Goal: Information Seeking & Learning: Learn about a topic

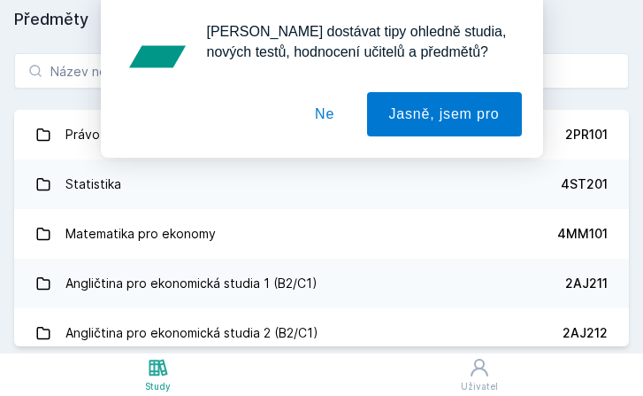
click at [331, 116] on button "Ne" at bounding box center [325, 114] width 64 height 44
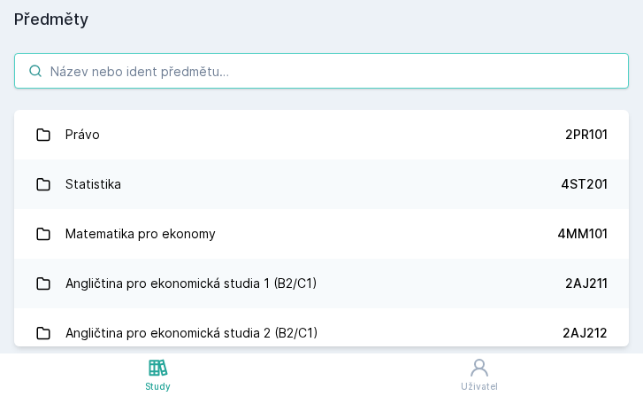
click at [367, 72] on input "search" at bounding box center [321, 70] width 615 height 35
paste input "22F502"
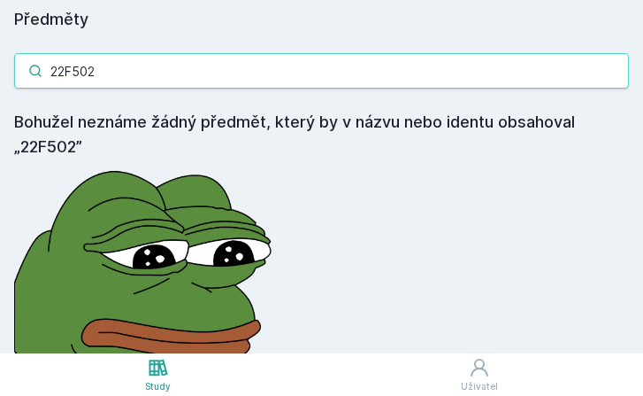
click at [397, 71] on input "22F502" at bounding box center [321, 70] width 615 height 35
paste input "PL432"
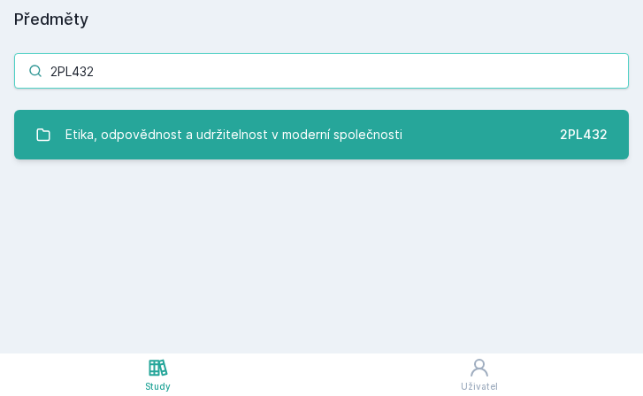
type input "2PL432"
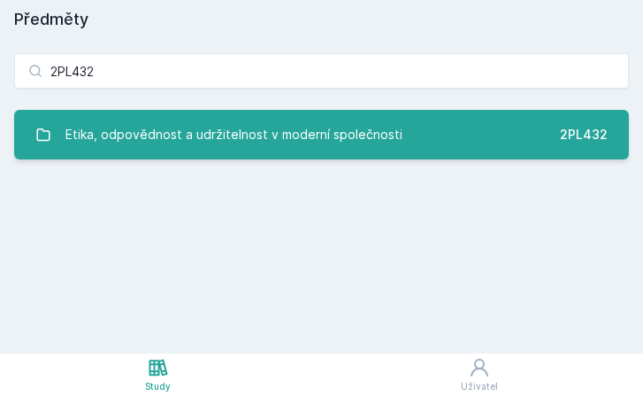
click at [325, 138] on div "Etika, odpovědnost a udržitelnost v moderní společnosti" at bounding box center [233, 134] width 337 height 35
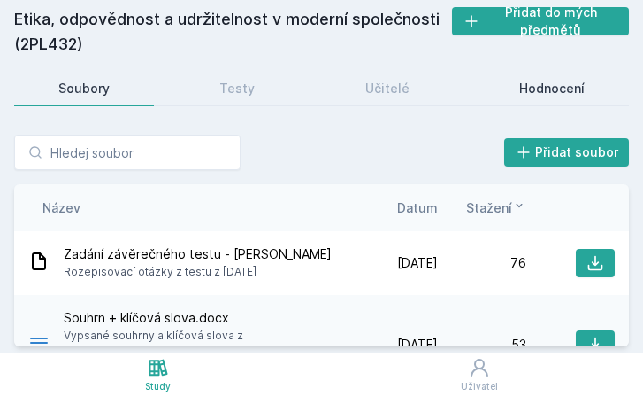
click at [529, 104] on link "Hodnocení" at bounding box center [552, 88] width 154 height 35
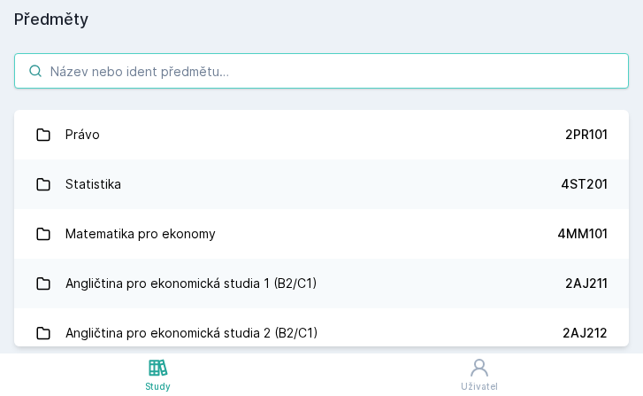
click at [381, 73] on input "search" at bounding box center [321, 70] width 615 height 35
paste input "2MO402"
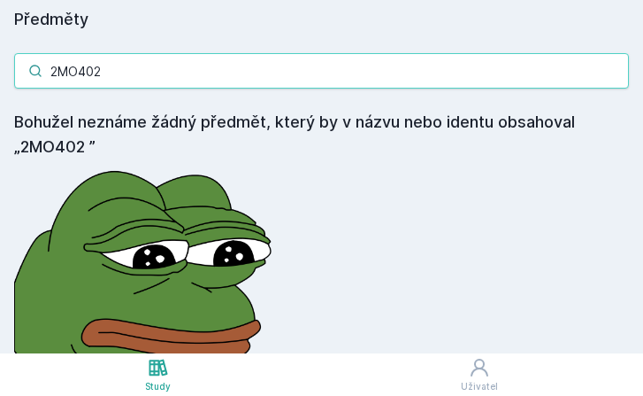
type input "2MO402"
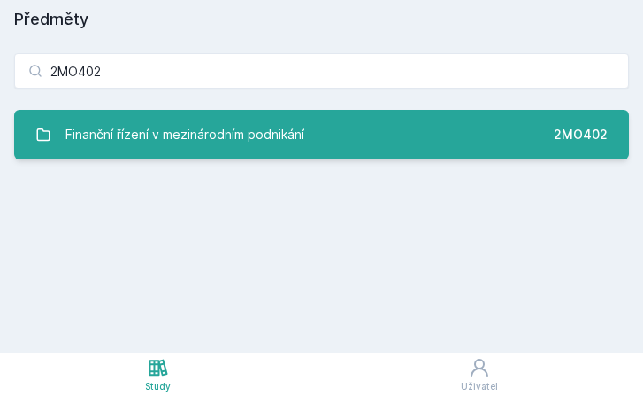
click at [363, 133] on link "Finanční řízení v mezinárodním podnikání 2MO402" at bounding box center [321, 135] width 615 height 50
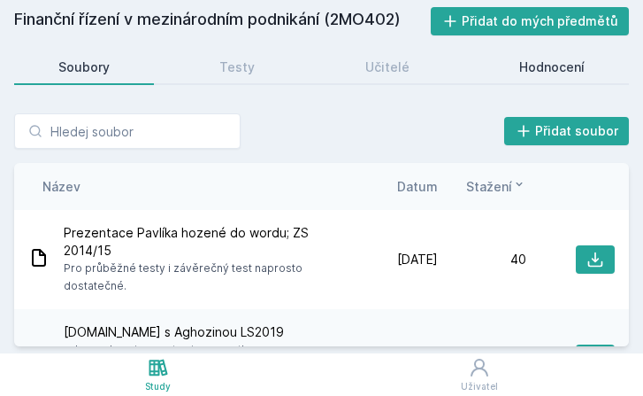
click at [566, 63] on div "Hodnocení" at bounding box center [552, 67] width 65 height 18
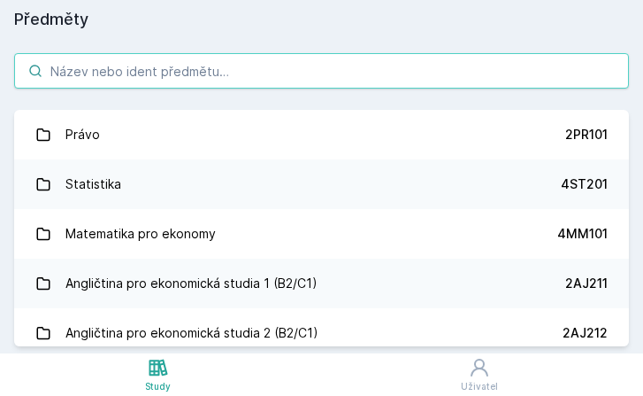
click at [286, 73] on input "search" at bounding box center [321, 70] width 615 height 35
paste input "3MI404"
type input "3MI404"
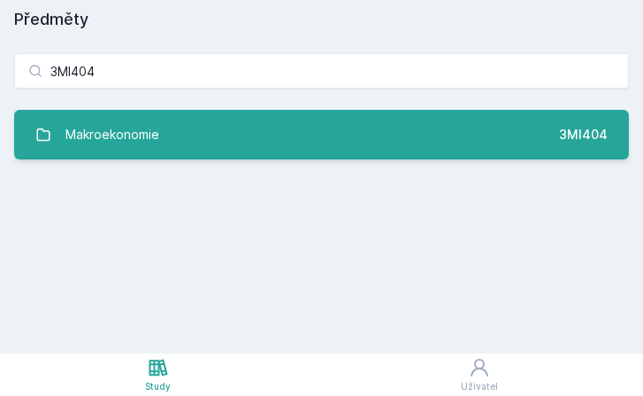
click at [255, 135] on link "Makroekonomie 3MI404" at bounding box center [321, 135] width 615 height 50
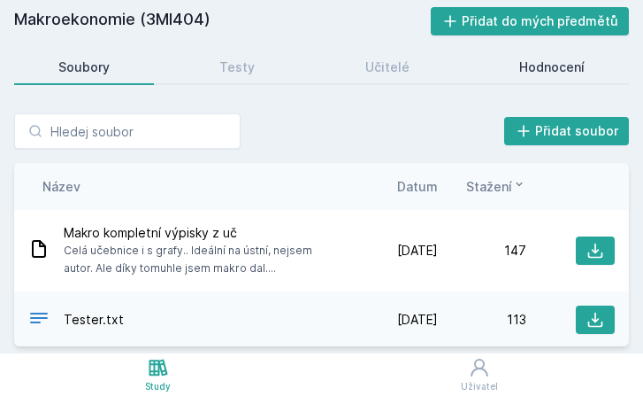
click at [553, 70] on div "Hodnocení" at bounding box center [552, 67] width 65 height 18
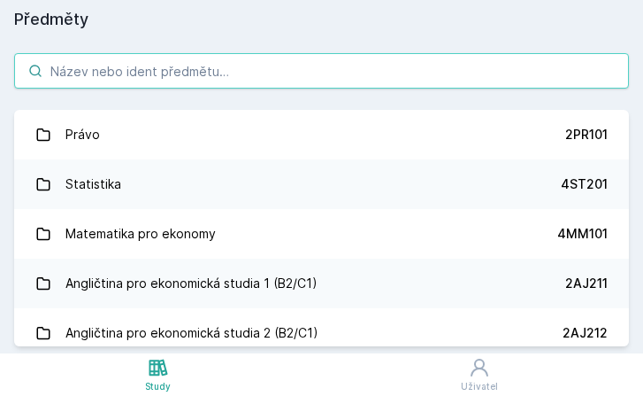
click at [187, 74] on input "search" at bounding box center [321, 70] width 615 height 35
paste input "2SE445"
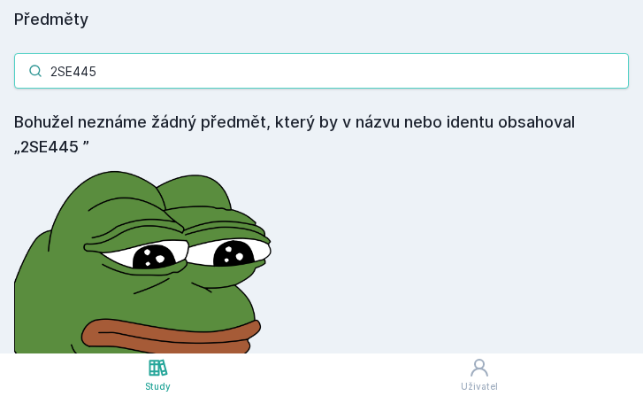
type input "2SE445"
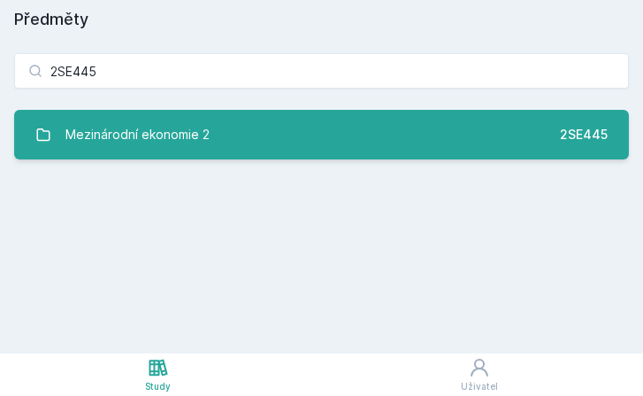
click at [301, 127] on link "Mezinárodní ekonomie 2 2SE445" at bounding box center [321, 135] width 615 height 50
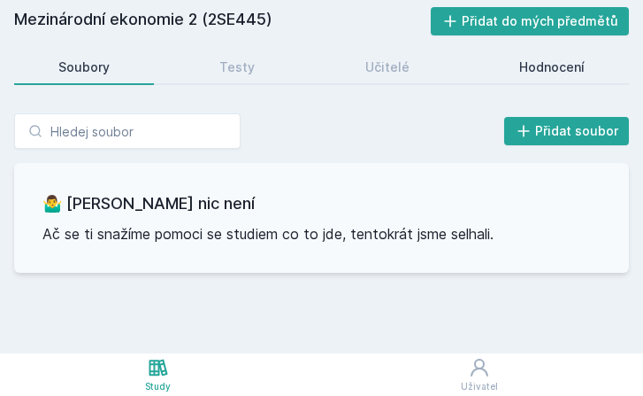
click at [545, 66] on div "Hodnocení" at bounding box center [552, 67] width 65 height 18
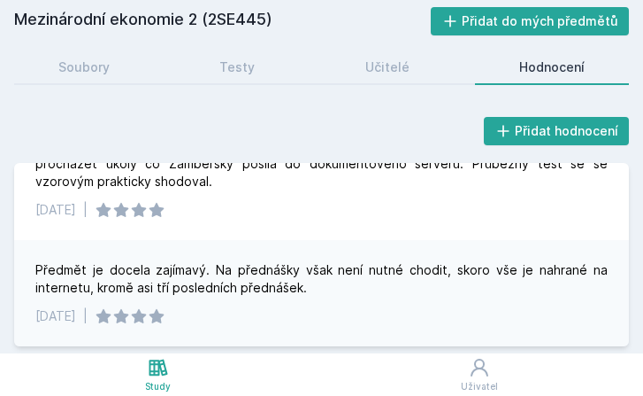
scroll to position [65, 0]
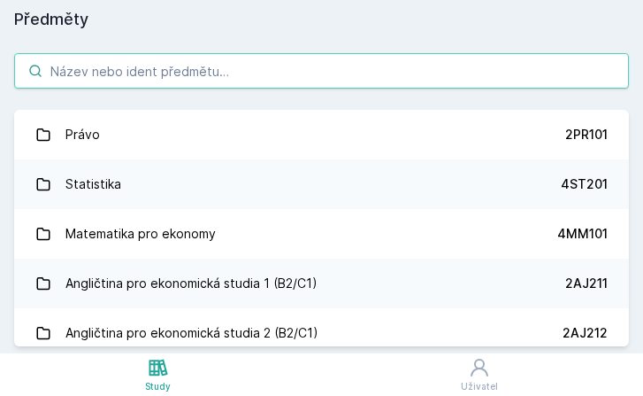
click at [335, 68] on input "search" at bounding box center [321, 70] width 615 height 35
paste input "2OP401"
type input "2OP401"
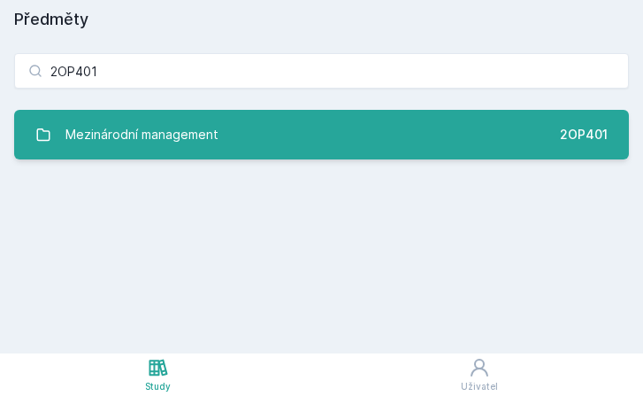
click at [329, 123] on link "Mezinárodní management 2OP401" at bounding box center [321, 135] width 615 height 50
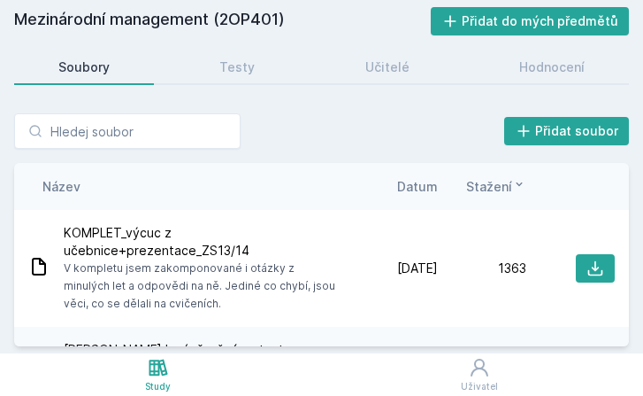
click at [533, 83] on div "Soubory Testy Učitelé Hodnocení" at bounding box center [321, 67] width 615 height 35
click at [529, 73] on div "Hodnocení" at bounding box center [552, 67] width 65 height 18
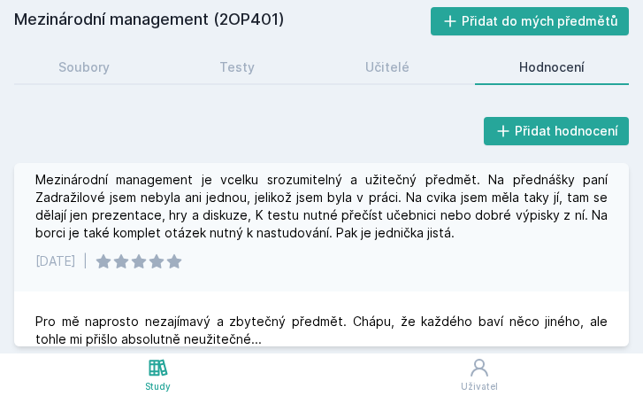
scroll to position [1111, 0]
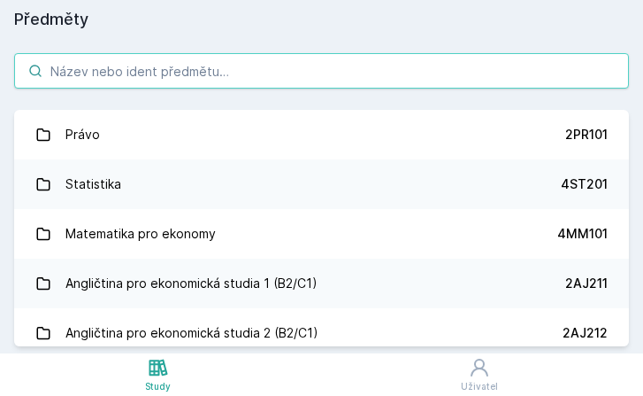
click at [387, 79] on input "search" at bounding box center [321, 70] width 615 height 35
paste input "2MO401"
type input "2MO401"
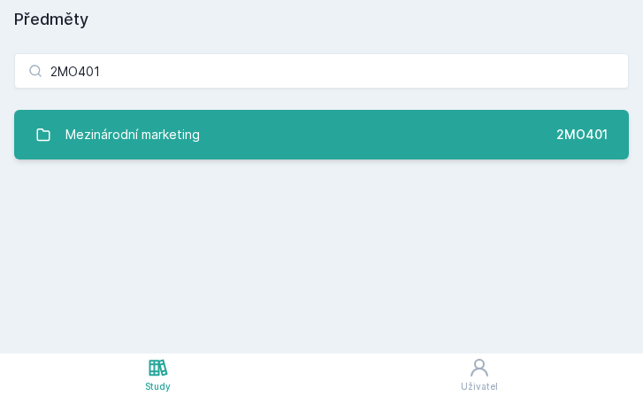
click at [371, 123] on link "Mezinárodní marketing 2MO401" at bounding box center [321, 135] width 615 height 50
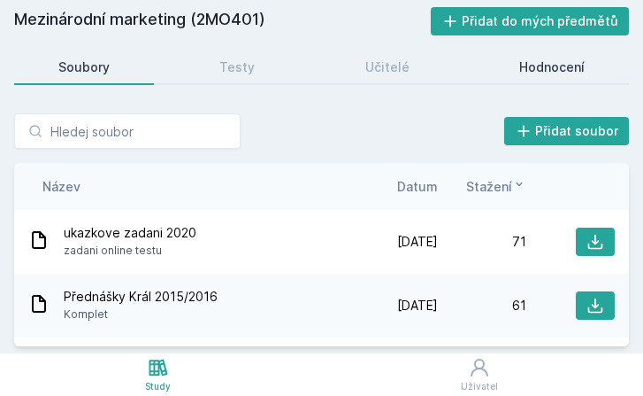
click at [569, 64] on div "Hodnocení" at bounding box center [552, 67] width 65 height 18
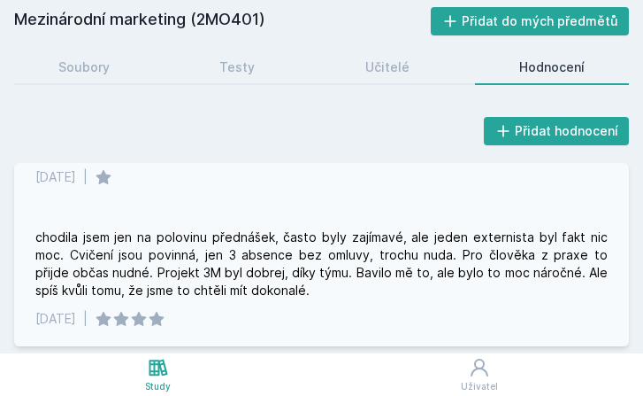
scroll to position [282, 0]
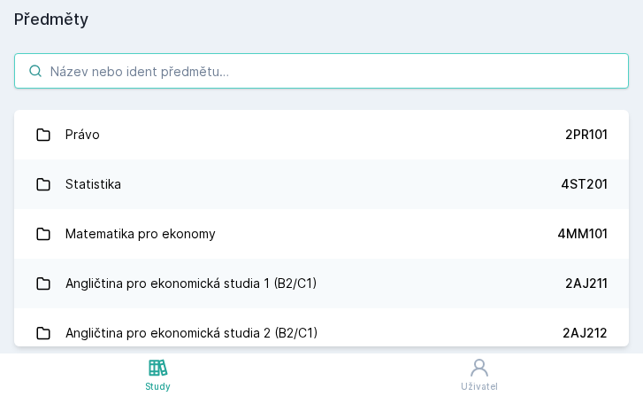
click at [369, 68] on input "search" at bounding box center [321, 70] width 615 height 35
paste input "3MI409"
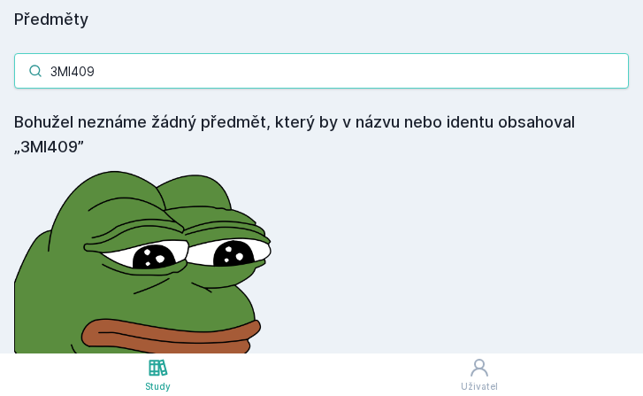
click at [228, 71] on input "3MI409" at bounding box center [321, 70] width 615 height 35
paste input "2PR421"
type input "2PR421"
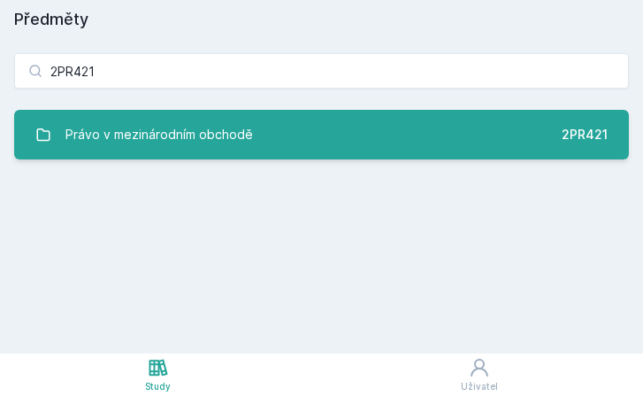
click at [236, 116] on link "Právo v mezinárodním obchodě 2PR421" at bounding box center [321, 135] width 615 height 50
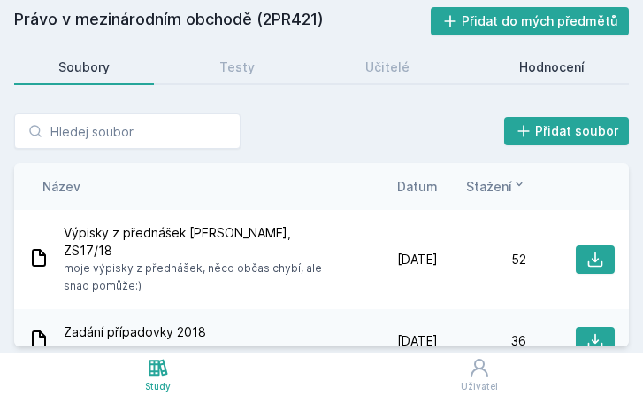
click at [542, 80] on link "Hodnocení" at bounding box center [552, 67] width 154 height 35
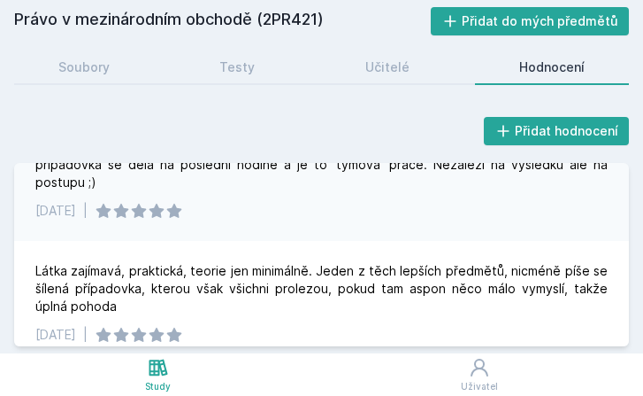
scroll to position [293, 0]
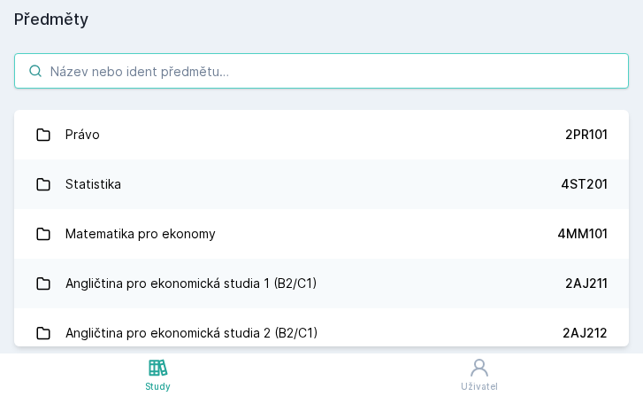
click at [409, 65] on input "search" at bounding box center [321, 70] width 615 height 35
paste input "2SE440"
type input "2SE440"
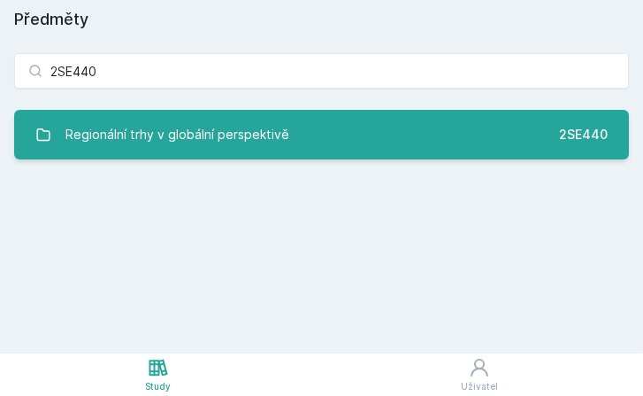
click at [334, 119] on link "Regionální trhy v globální perspektivě 2SE440" at bounding box center [321, 135] width 615 height 50
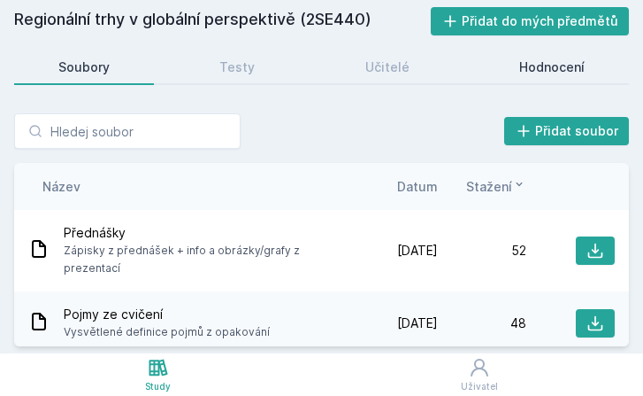
click at [583, 71] on div "Hodnocení" at bounding box center [552, 67] width 65 height 18
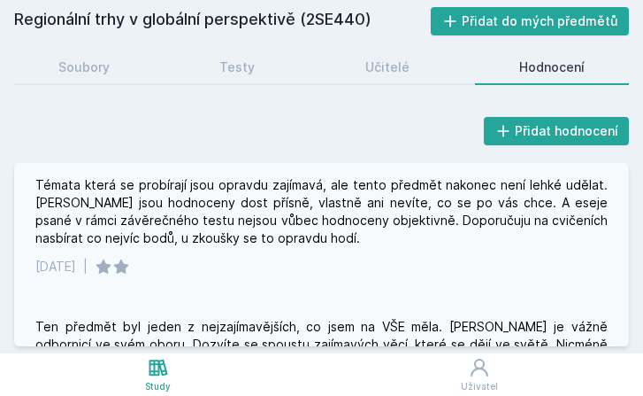
scroll to position [523, 0]
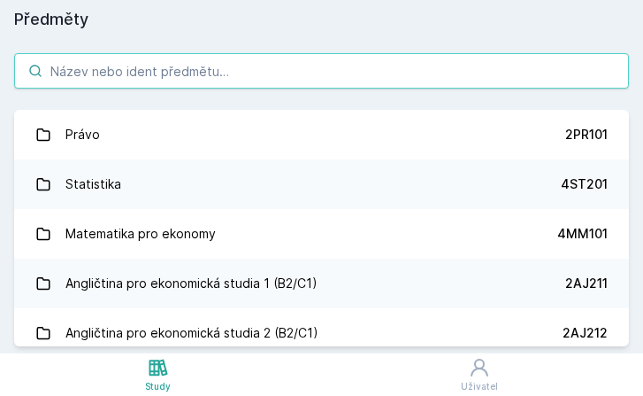
click at [351, 77] on input "search" at bounding box center [321, 70] width 615 height 35
paste input "2OP411"
type input "2OP411"
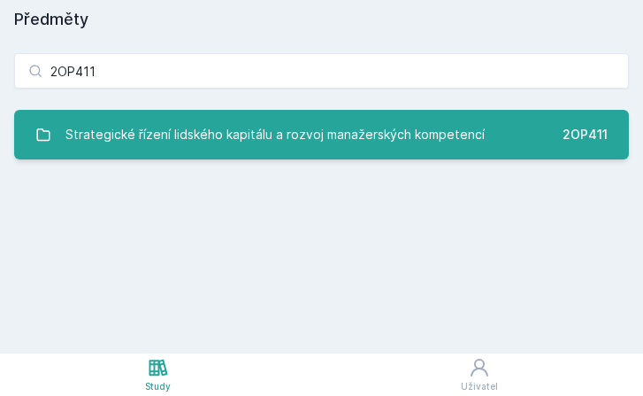
click at [342, 119] on div "Strategické řízení lidského kapitálu a rozvoj manažerských kompetencí" at bounding box center [275, 134] width 420 height 35
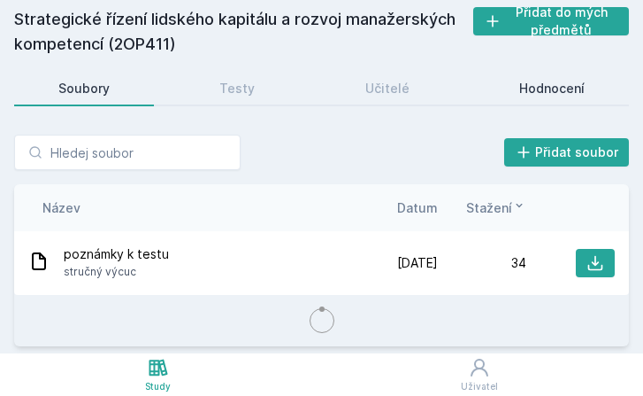
click at [587, 86] on link "Hodnocení" at bounding box center [552, 88] width 154 height 35
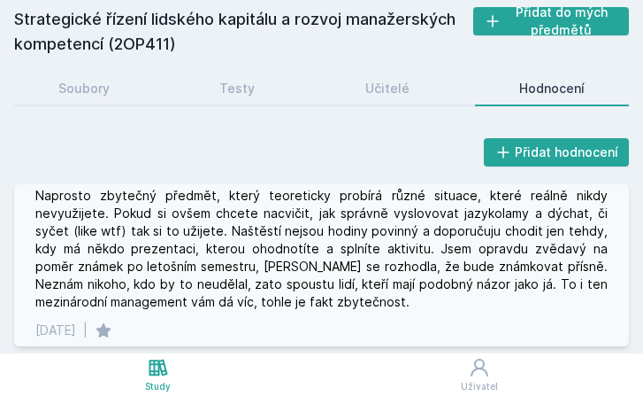
scroll to position [25, 0]
